Goal: Task Accomplishment & Management: Manage account settings

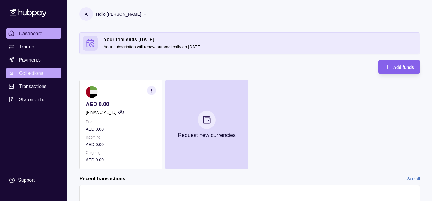
click at [25, 74] on span "Collections" at bounding box center [31, 72] width 24 height 7
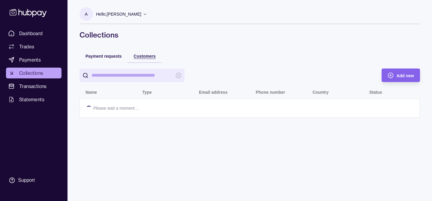
click at [149, 56] on span "Customers" at bounding box center [145, 56] width 22 height 5
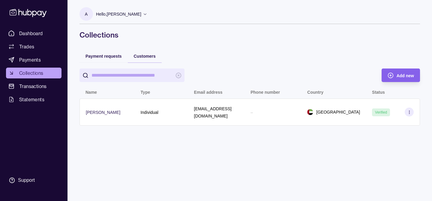
click at [408, 111] on icon at bounding box center [409, 112] width 5 height 5
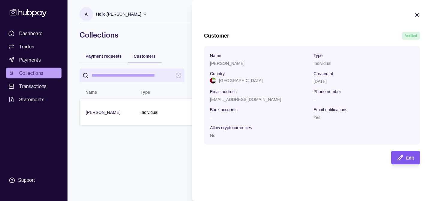
click at [406, 158] on div "Edit" at bounding box center [401, 158] width 26 height 14
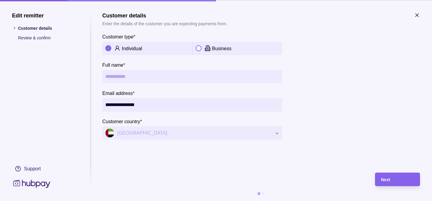
click at [419, 16] on icon "button" at bounding box center [417, 15] width 3 height 3
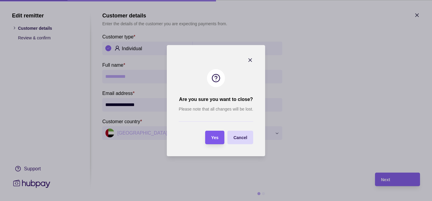
click at [210, 137] on div "Yes" at bounding box center [210, 138] width 16 height 14
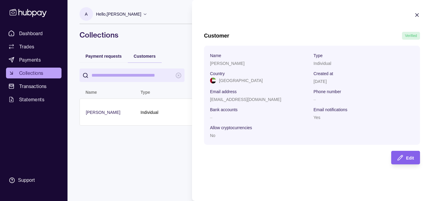
click at [418, 15] on icon "button" at bounding box center [417, 15] width 6 height 6
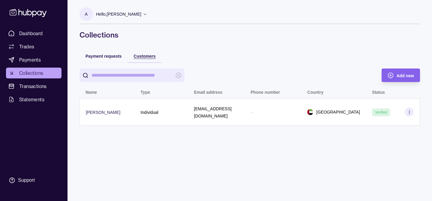
click at [152, 57] on span "Customers" at bounding box center [145, 56] width 22 height 5
click at [397, 75] on span "Add new" at bounding box center [405, 75] width 17 height 5
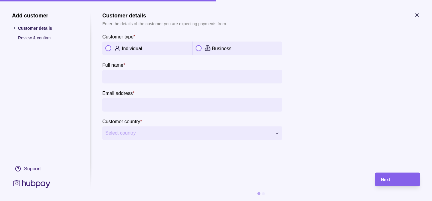
click at [198, 49] on button "button" at bounding box center [199, 48] width 6 height 6
click at [163, 77] on input "Company name *" at bounding box center [192, 77] width 174 height 14
paste input "**********"
type input "**********"
click at [145, 101] on input "Email address *" at bounding box center [192, 105] width 174 height 14
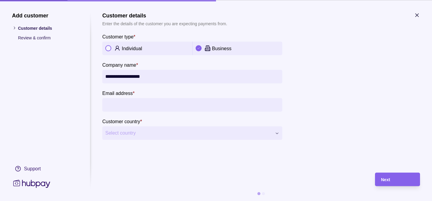
paste input "**********"
type input "**********"
click at [147, 132] on span "Select country" at bounding box center [188, 132] width 167 height 7
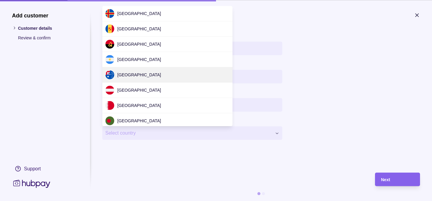
scroll to position [1831, 0]
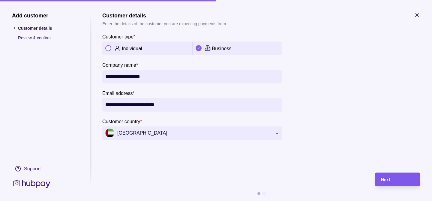
click at [388, 181] on span "Next" at bounding box center [385, 179] width 9 height 5
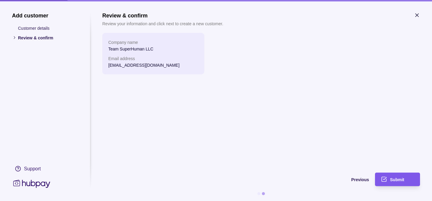
click at [398, 180] on span "Submit" at bounding box center [397, 179] width 14 height 5
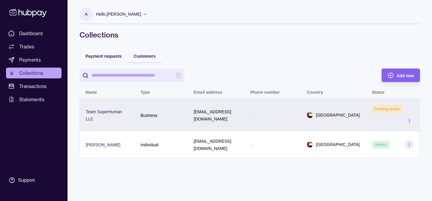
click at [409, 120] on icon at bounding box center [409, 120] width 5 height 5
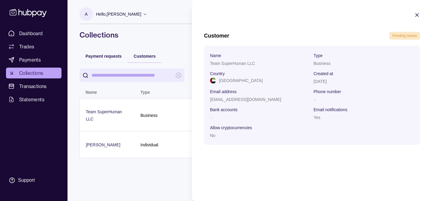
drag, startPoint x: 417, startPoint y: 15, endPoint x: 409, endPoint y: 20, distance: 9.3
click at [417, 15] on icon "button" at bounding box center [417, 15] width 6 height 6
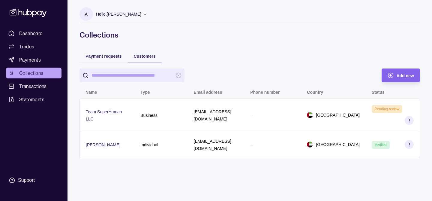
click at [113, 60] on div "Payment requests" at bounding box center [104, 55] width 48 height 13
click at [114, 57] on span "Payment requests" at bounding box center [104, 56] width 36 height 5
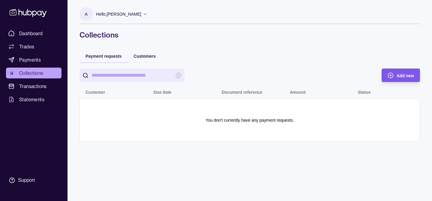
click at [391, 76] on icon "button" at bounding box center [391, 75] width 6 height 6
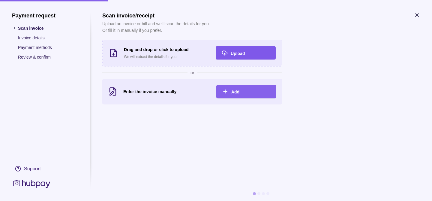
click at [243, 54] on span "Upload" at bounding box center [238, 53] width 14 height 5
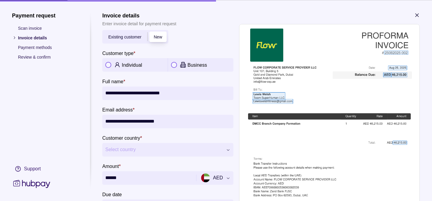
click at [175, 64] on button "button" at bounding box center [174, 65] width 6 height 6
type input "**********"
click at [134, 38] on span "Existing customer" at bounding box center [124, 37] width 33 height 5
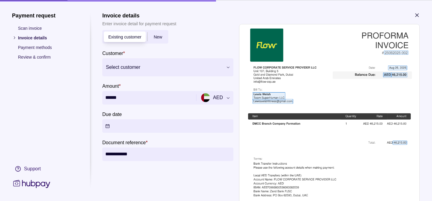
click at [142, 61] on div "Select customer" at bounding box center [167, 67] width 131 height 18
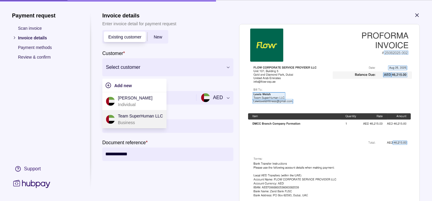
click at [128, 122] on p "Business" at bounding box center [140, 122] width 45 height 7
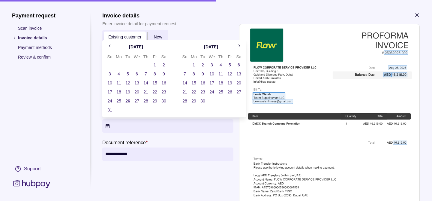
click at [110, 126] on button "Due date" at bounding box center [167, 126] width 131 height 14
click at [129, 100] on button "26" at bounding box center [128, 101] width 8 height 8
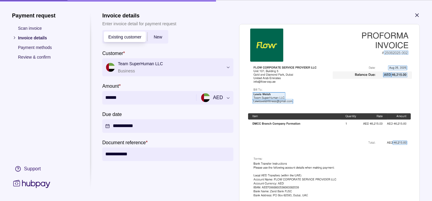
click at [153, 177] on div "**********" at bounding box center [167, 113] width 131 height 203
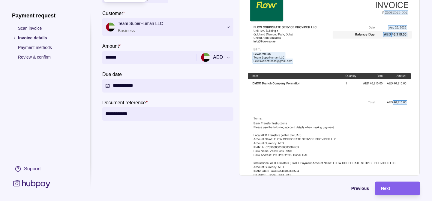
scroll to position [49, 0]
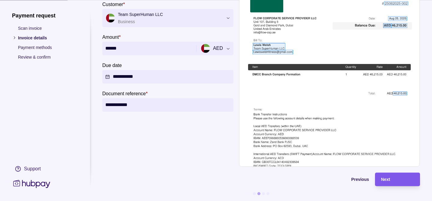
click at [389, 181] on span "Next" at bounding box center [385, 179] width 9 height 5
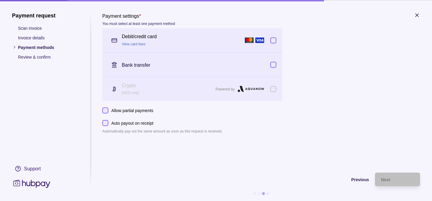
click at [274, 41] on button "button" at bounding box center [273, 40] width 6 height 6
click at [276, 66] on button "button" at bounding box center [273, 65] width 6 height 6
click at [106, 123] on button "Auto payout on receipt" at bounding box center [105, 123] width 6 height 6
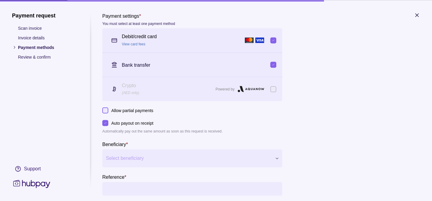
click at [257, 162] on div at bounding box center [188, 158] width 165 height 8
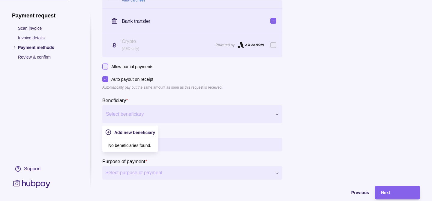
scroll to position [57, 0]
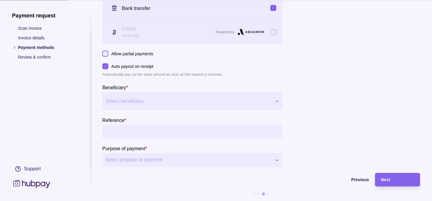
click at [107, 65] on button "Auto payout on receipt" at bounding box center [105, 66] width 6 height 6
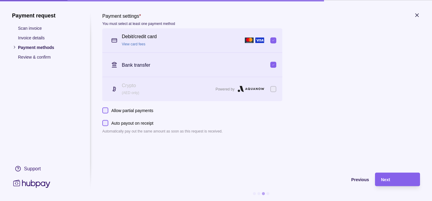
scroll to position [0, 0]
click at [412, 179] on div "Next" at bounding box center [397, 179] width 33 height 7
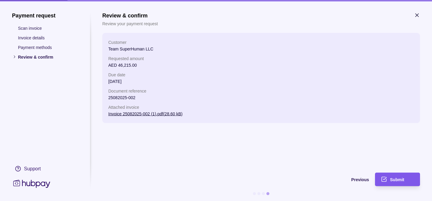
click at [407, 179] on div "Submit" at bounding box center [402, 179] width 24 height 7
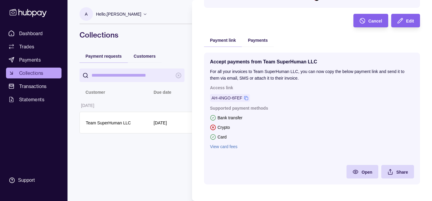
scroll to position [101, 0]
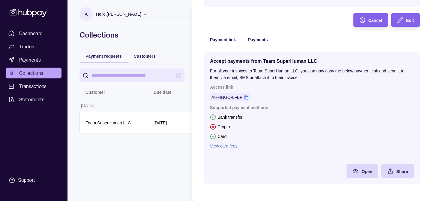
click at [221, 148] on link "View card fees" at bounding box center [312, 146] width 204 height 7
click at [361, 175] on div "Open" at bounding box center [358, 171] width 29 height 14
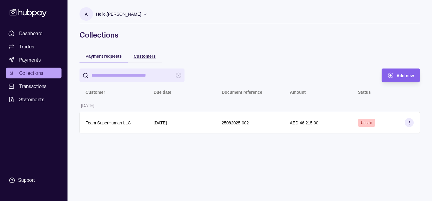
drag, startPoint x: 144, startPoint y: 54, endPoint x: 131, endPoint y: 57, distance: 13.6
click at [144, 55] on html "Dashboard Trades Payments Collections Transactions Statements Support A Hello, …" at bounding box center [216, 100] width 432 height 201
click at [111, 57] on span "Payment requests" at bounding box center [104, 56] width 36 height 5
click at [108, 57] on span "Payment requests" at bounding box center [104, 56] width 36 height 5
click at [36, 38] on link "Dashboard" at bounding box center [34, 33] width 56 height 11
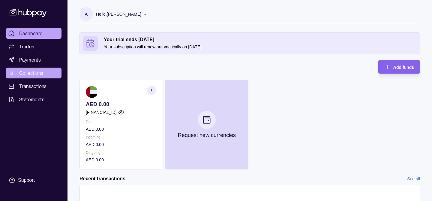
click at [30, 71] on span "Collections" at bounding box center [31, 72] width 24 height 7
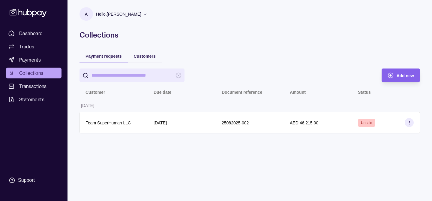
click at [411, 122] on icon at bounding box center [409, 122] width 5 height 5
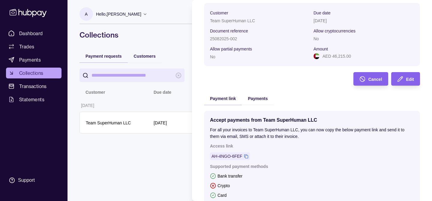
scroll to position [102, 0]
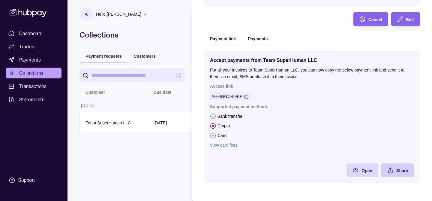
click at [395, 165] on div "Share" at bounding box center [394, 170] width 30 height 14
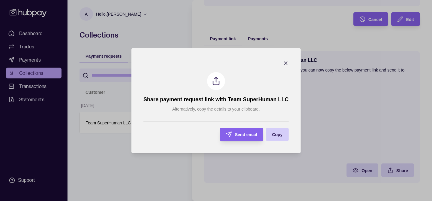
click at [279, 135] on span "Copy" at bounding box center [277, 134] width 11 height 5
